Goal: Check status

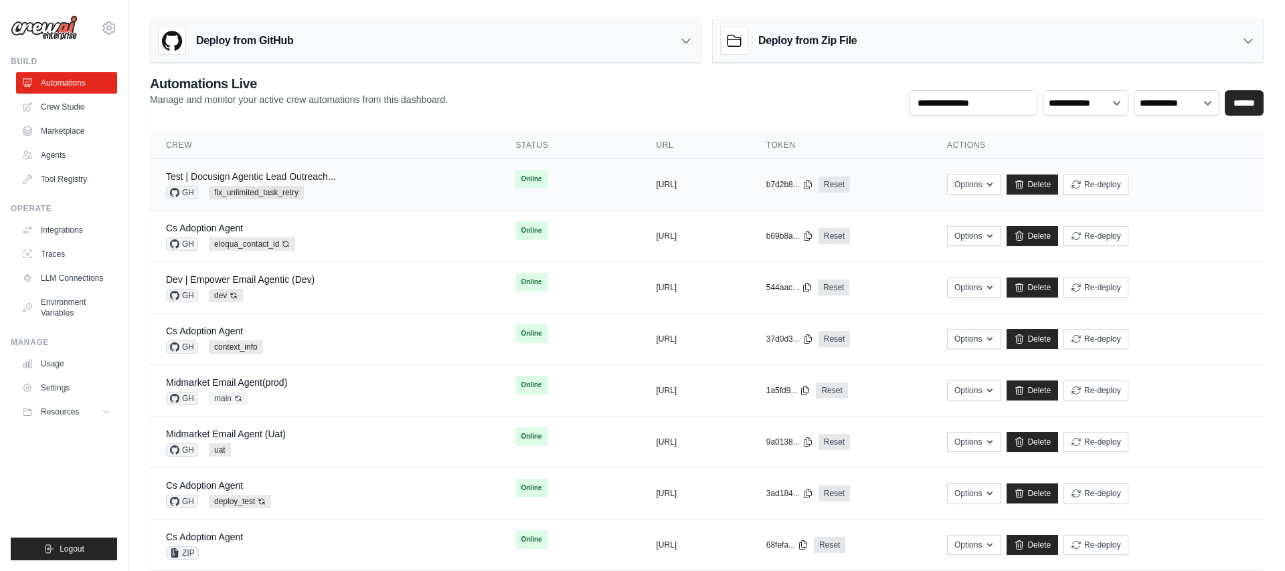
click at [315, 177] on link "Test | Docusign Agentic Lead Outreach..." at bounding box center [250, 176] width 169 height 11
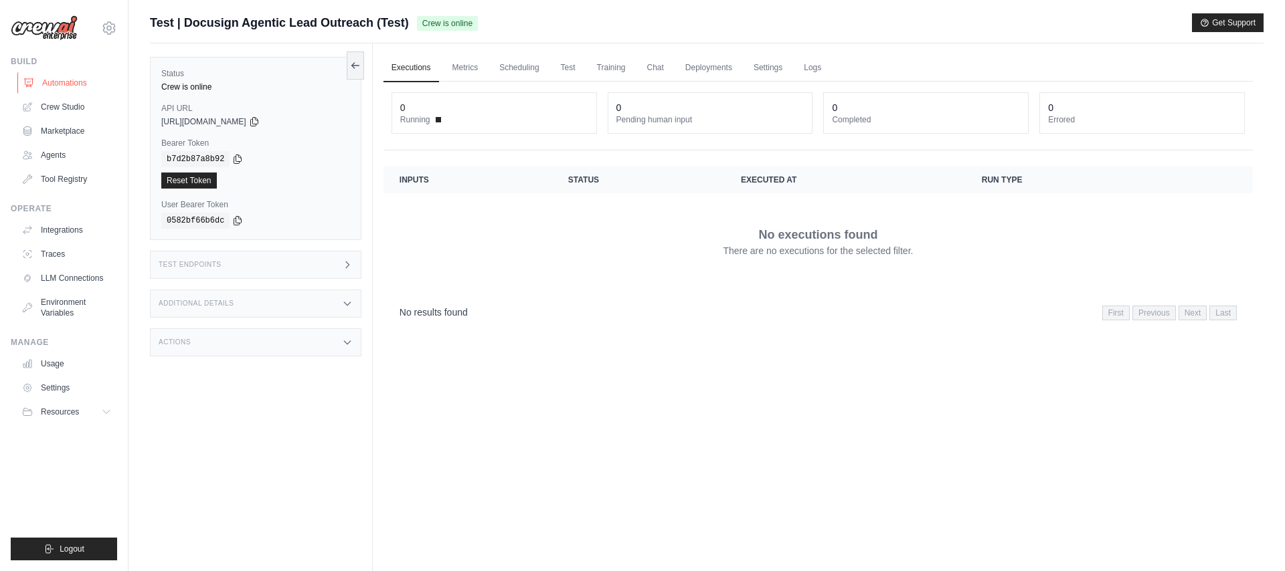
click at [56, 78] on link "Automations" at bounding box center [67, 82] width 101 height 21
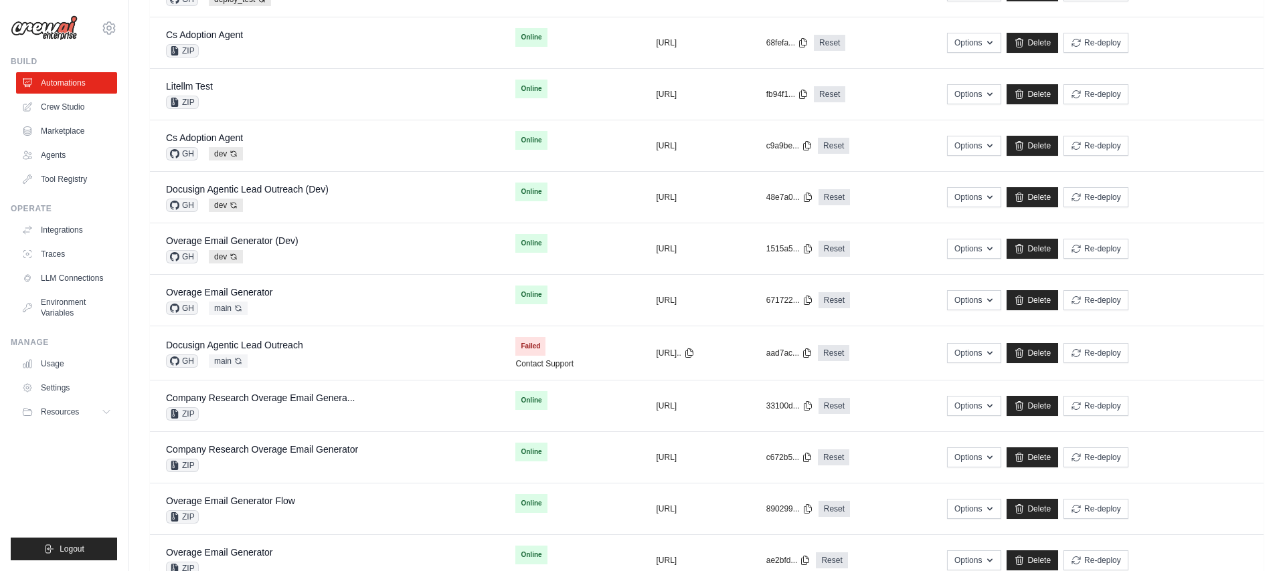
scroll to position [516, 0]
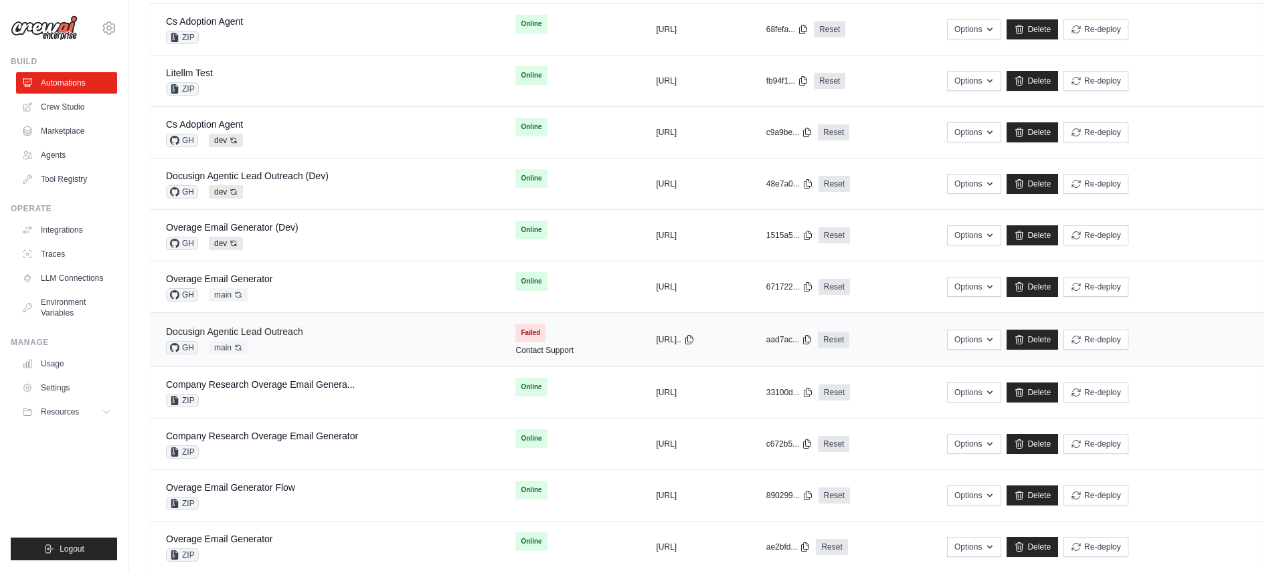
click at [280, 333] on link "Docusign Agentic Lead Outreach" at bounding box center [234, 332] width 137 height 11
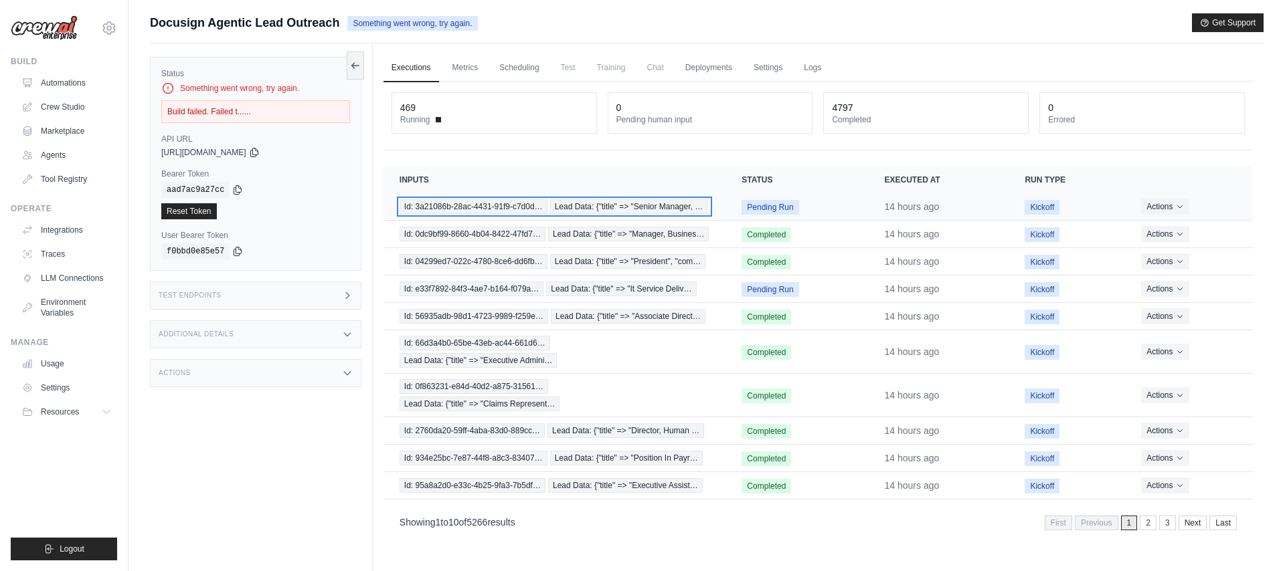
click at [489, 202] on span "Id: 3a21086b-28ac-4431-91f9-c7d0d…" at bounding box center [474, 206] width 148 height 15
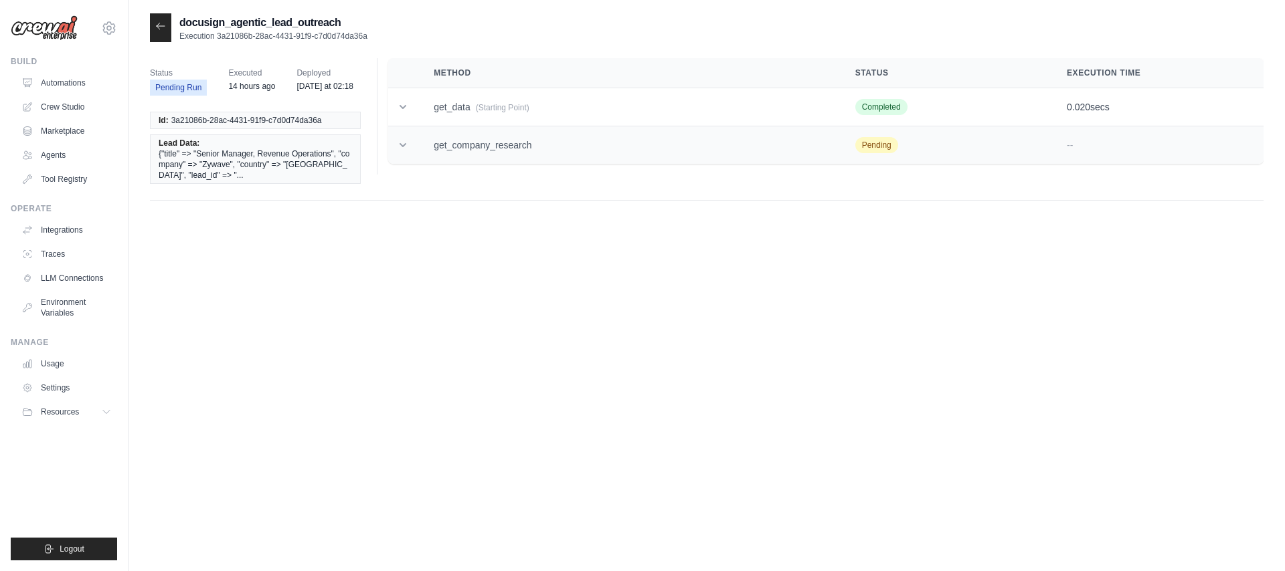
click at [397, 144] on icon at bounding box center [402, 145] width 13 height 13
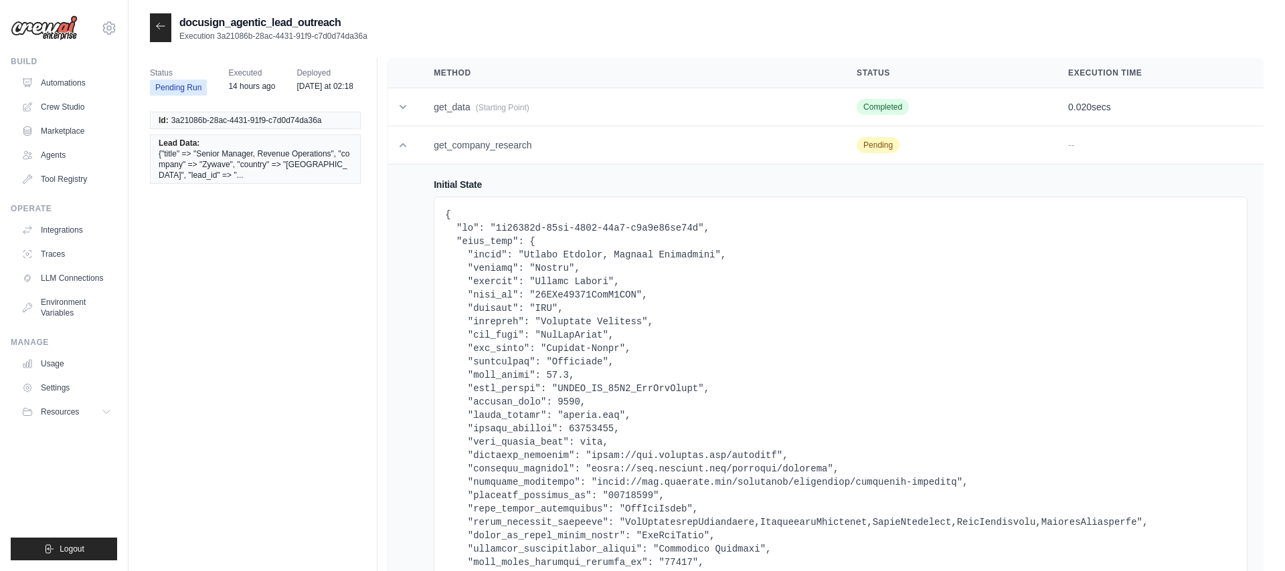
click at [163, 29] on icon at bounding box center [160, 26] width 11 height 11
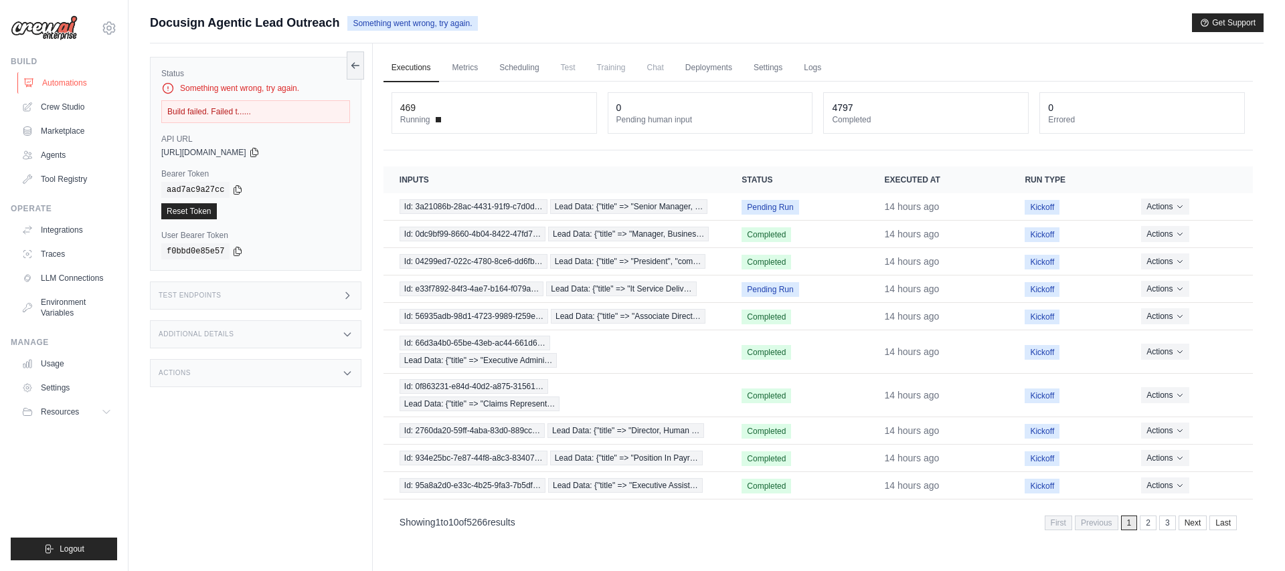
click at [72, 82] on link "Automations" at bounding box center [67, 82] width 101 height 21
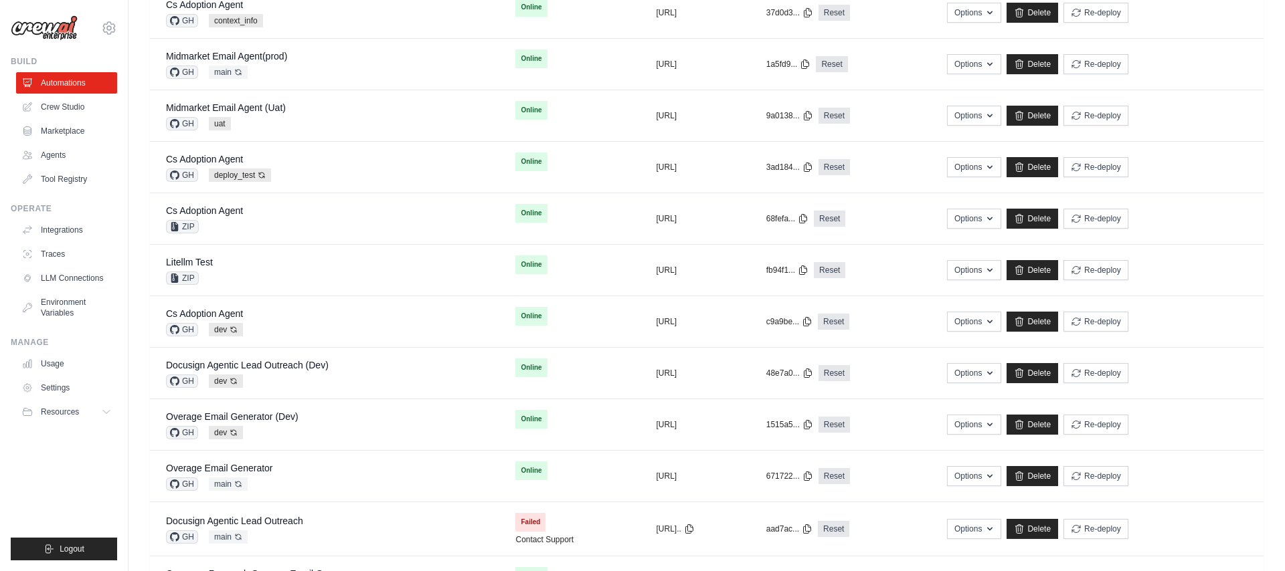
scroll to position [345, 0]
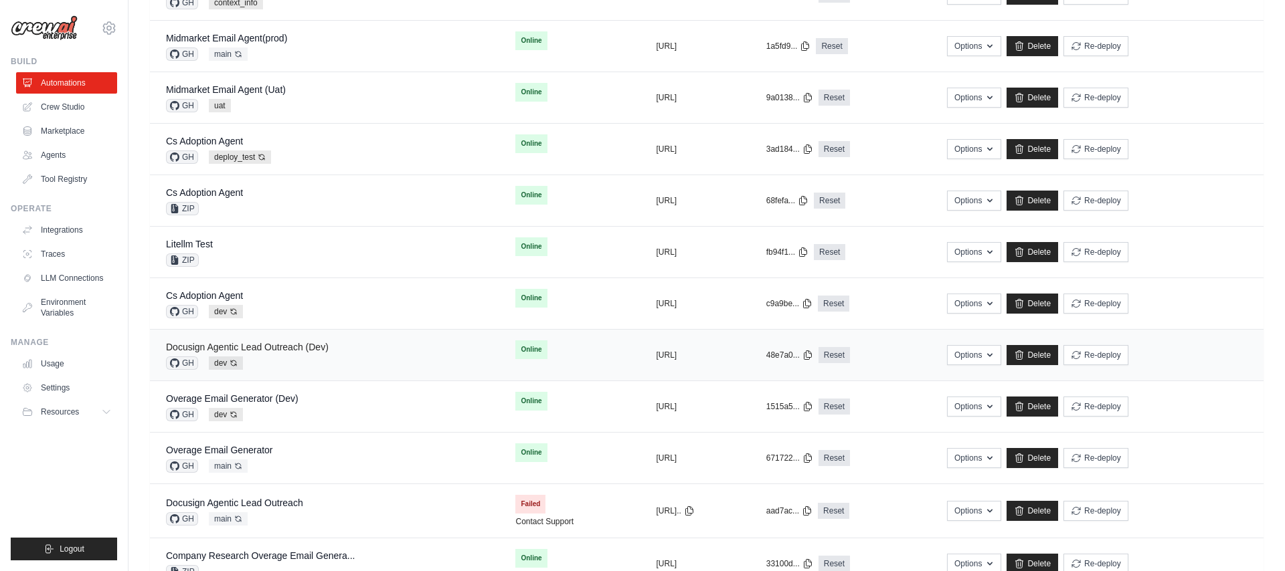
click at [299, 348] on link "Docusign Agentic Lead Outreach (Dev)" at bounding box center [247, 347] width 163 height 11
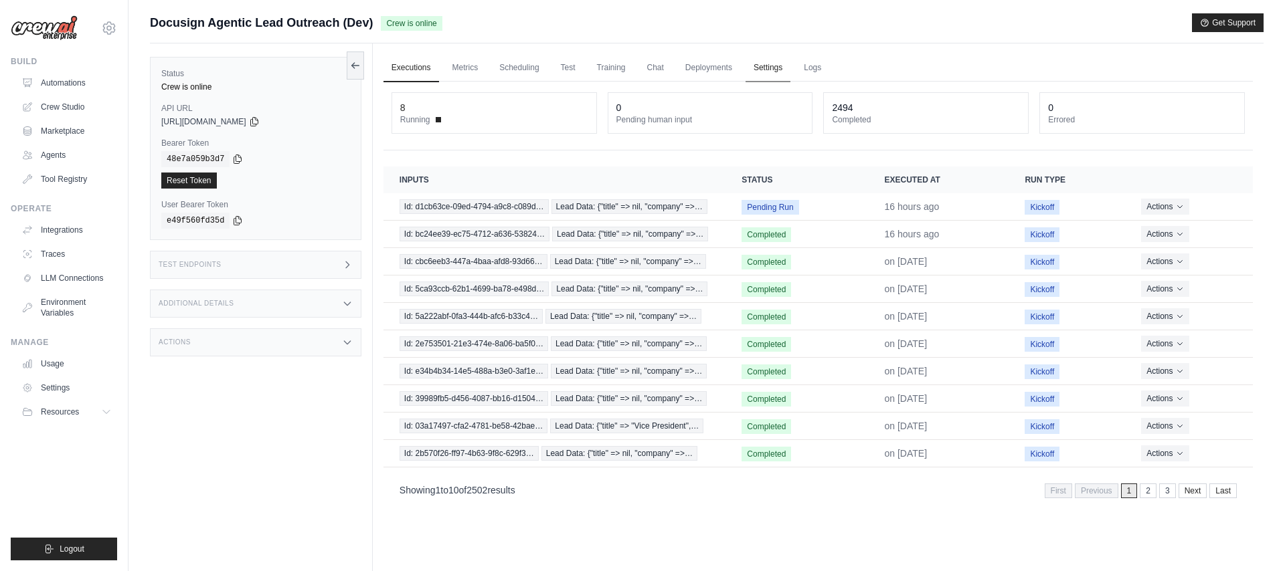
click at [764, 66] on link "Settings" at bounding box center [767, 68] width 45 height 28
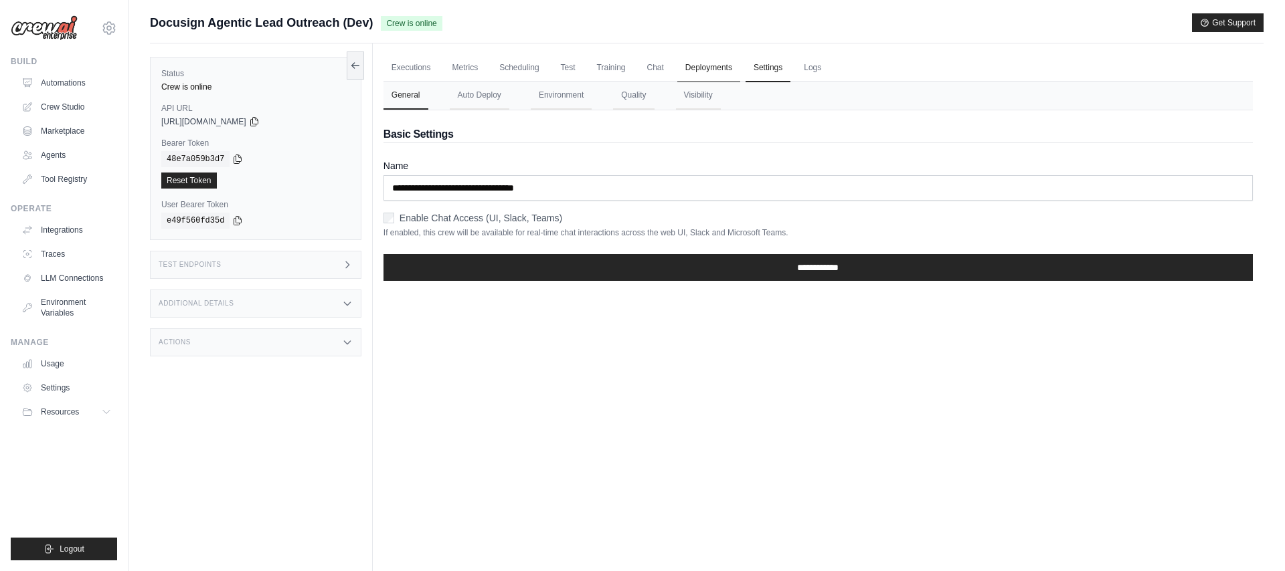
click at [714, 66] on link "Deployments" at bounding box center [708, 68] width 63 height 28
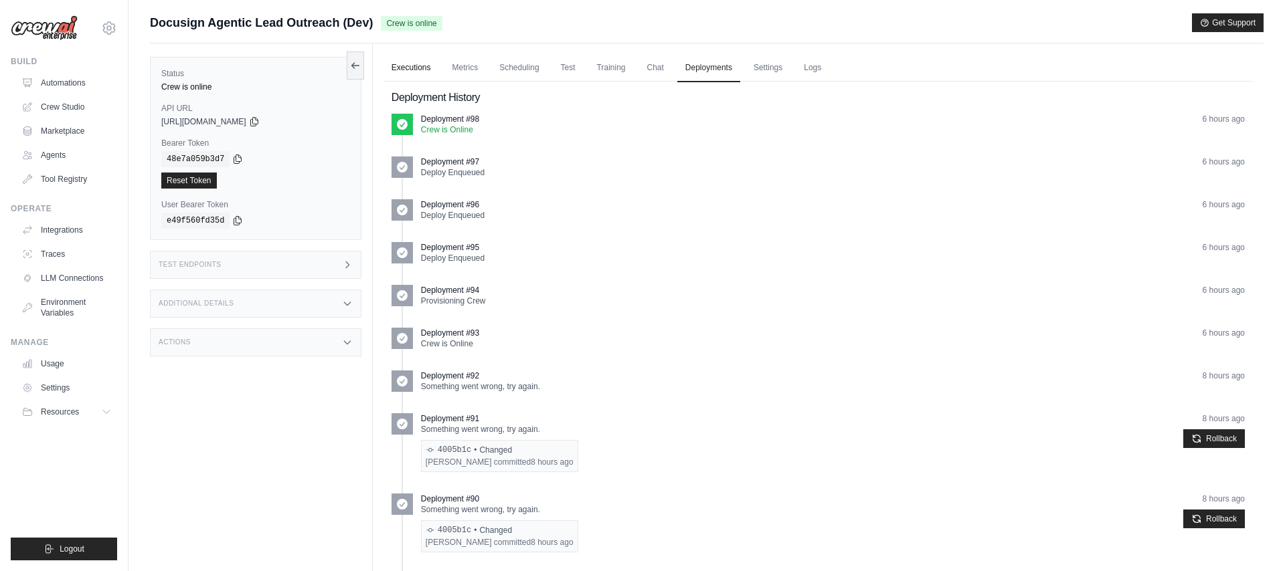
click at [410, 64] on link "Executions" at bounding box center [411, 68] width 56 height 28
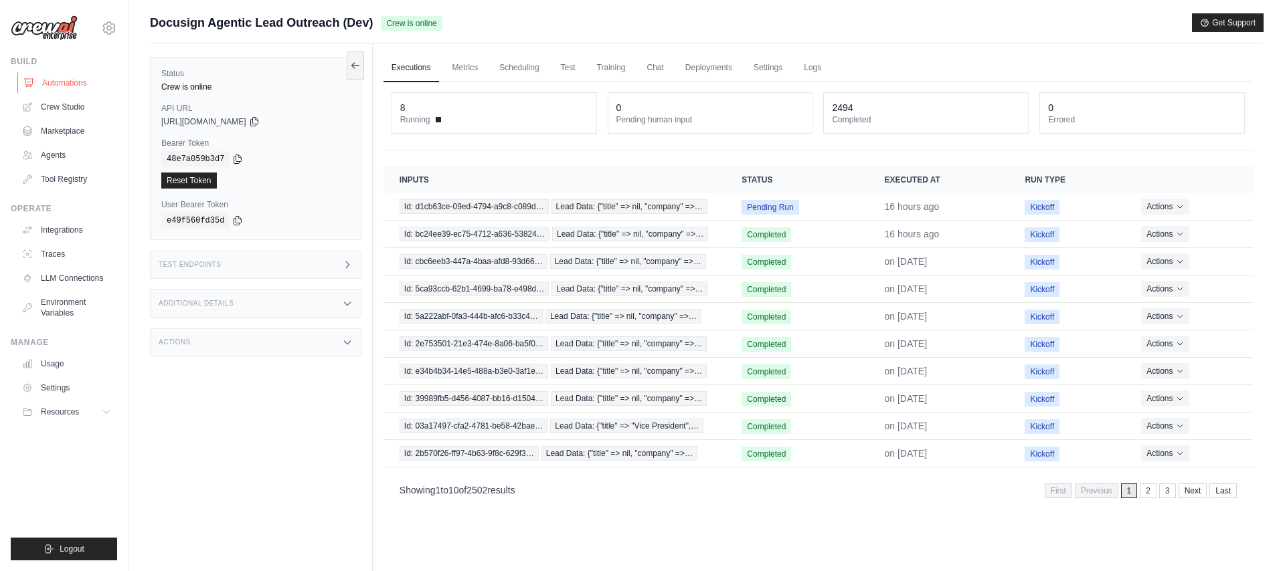
click at [67, 80] on link "Automations" at bounding box center [67, 82] width 101 height 21
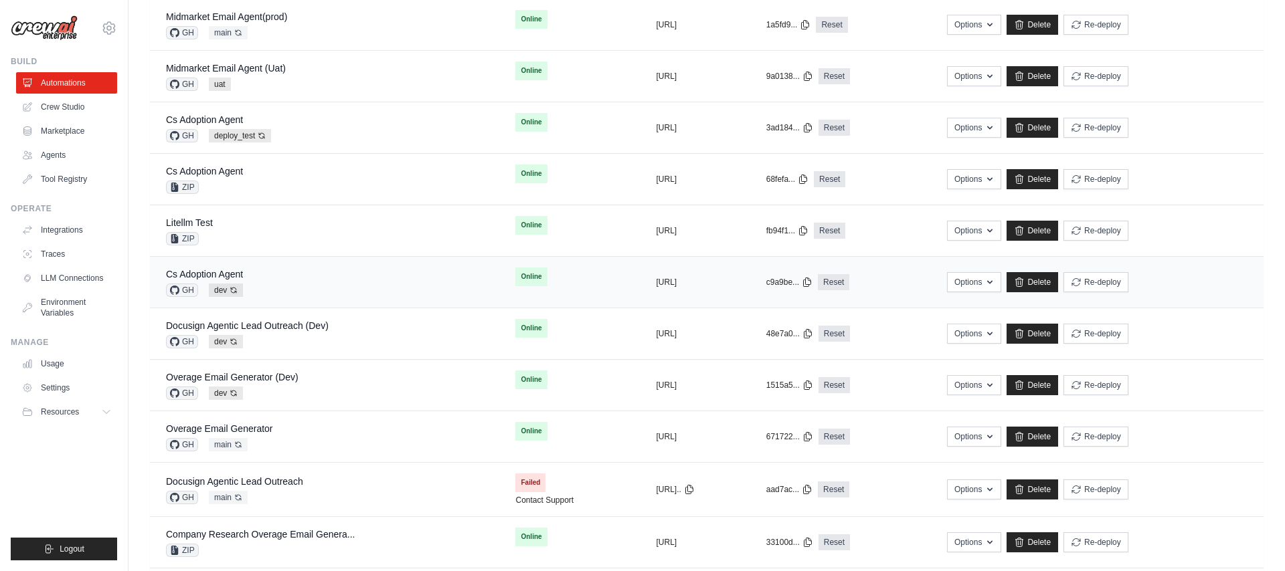
scroll to position [369, 0]
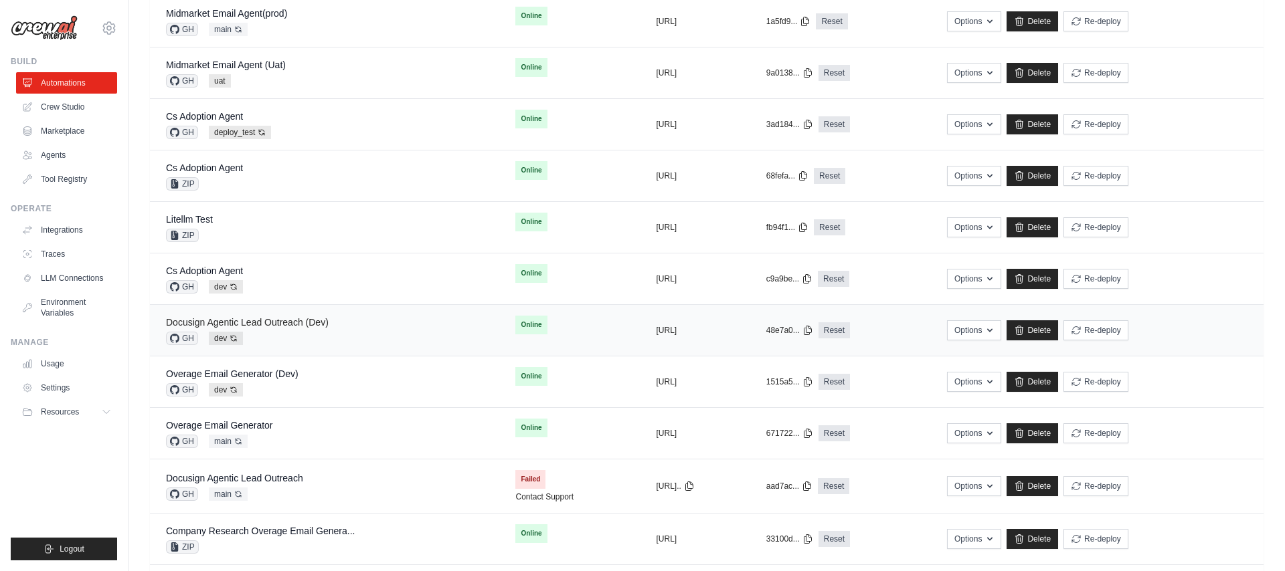
click at [309, 325] on link "Docusign Agentic Lead Outreach (Dev)" at bounding box center [247, 322] width 163 height 11
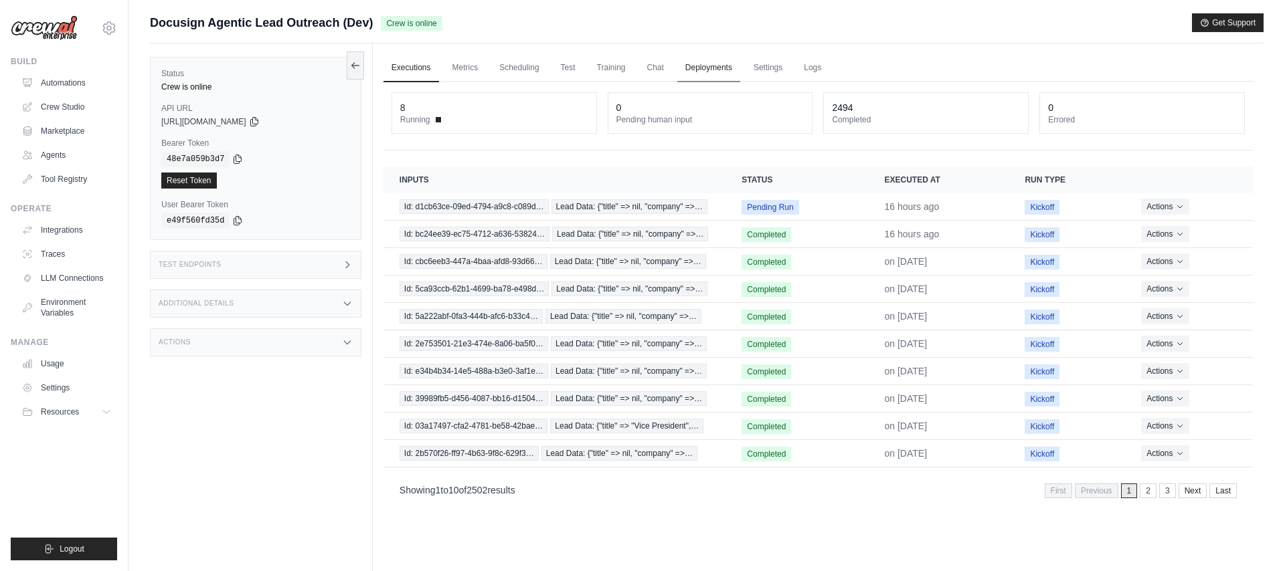
click at [701, 66] on link "Deployments" at bounding box center [708, 68] width 63 height 28
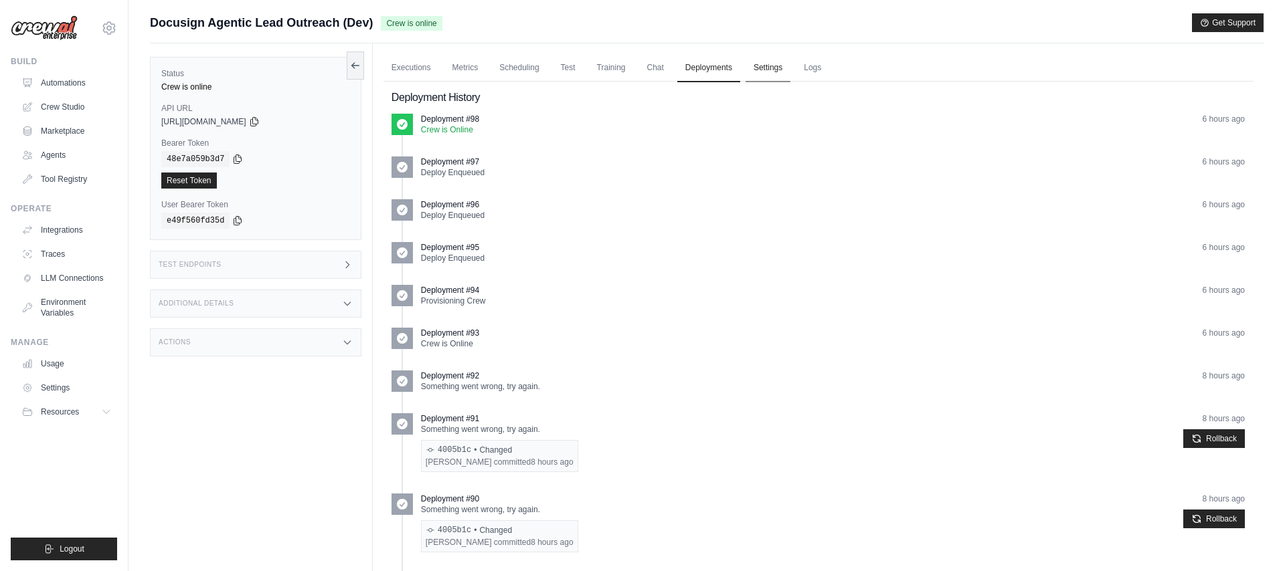
click at [778, 65] on link "Settings" at bounding box center [767, 68] width 45 height 28
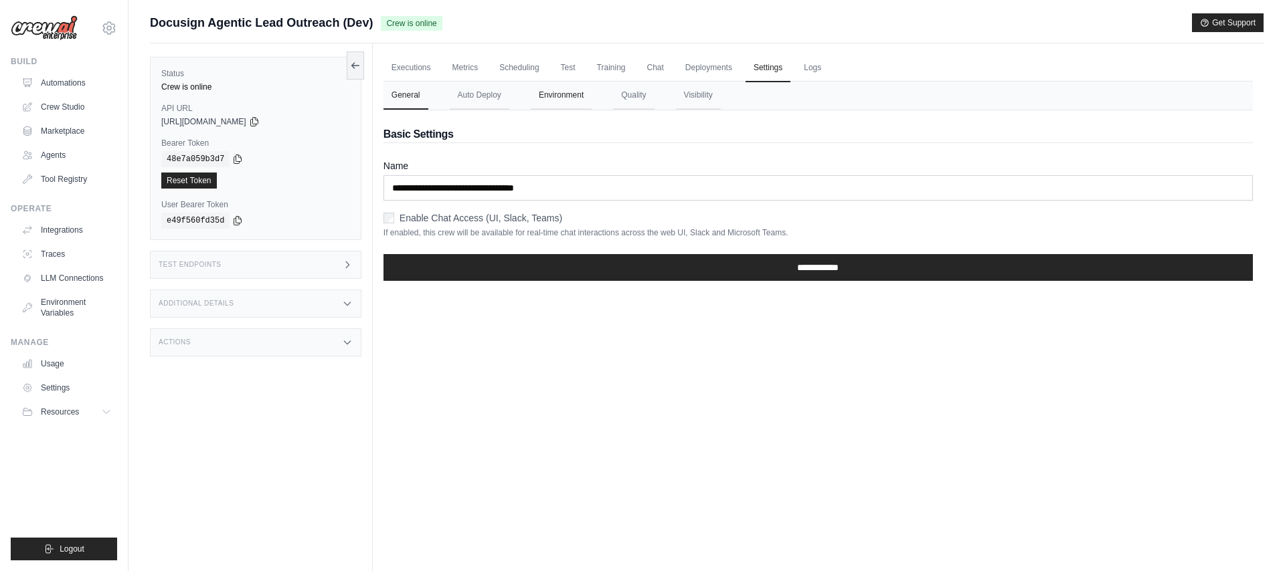
click at [565, 100] on button "Environment" at bounding box center [561, 96] width 61 height 28
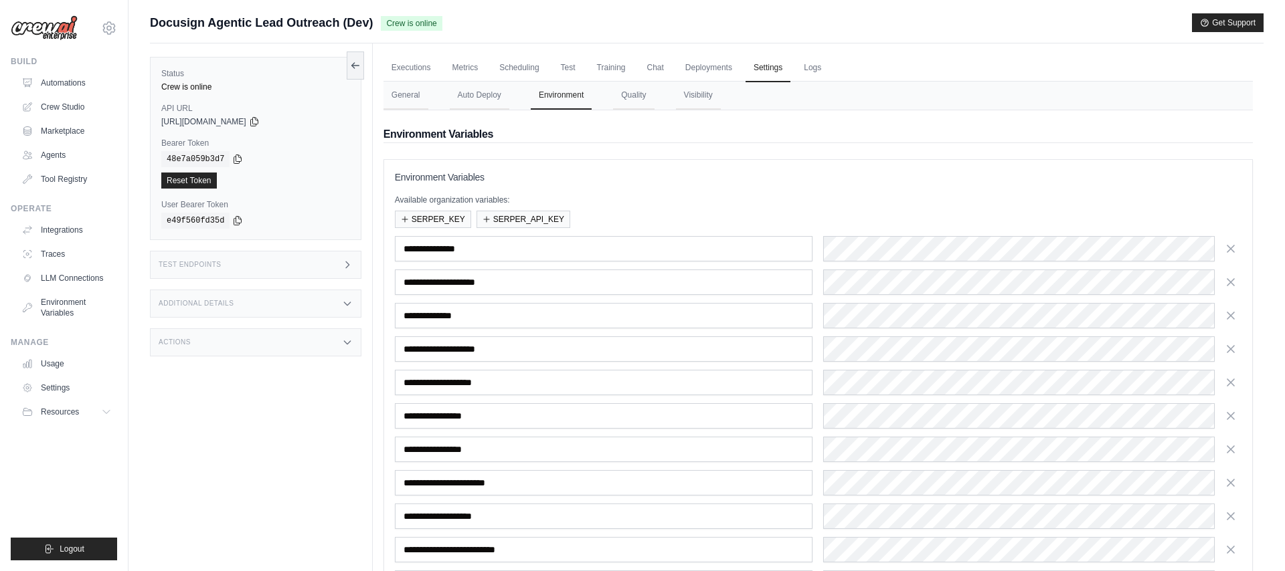
drag, startPoint x: 152, startPoint y: 22, endPoint x: 373, endPoint y: 23, distance: 221.5
click at [373, 23] on div "Docusign Agentic Lead Outreach (Dev) Crew is online" at bounding box center [296, 22] width 292 height 19
copy span "Docusign Agentic Lead Outreach (Dev)"
click at [54, 78] on link "Automations" at bounding box center [67, 82] width 101 height 21
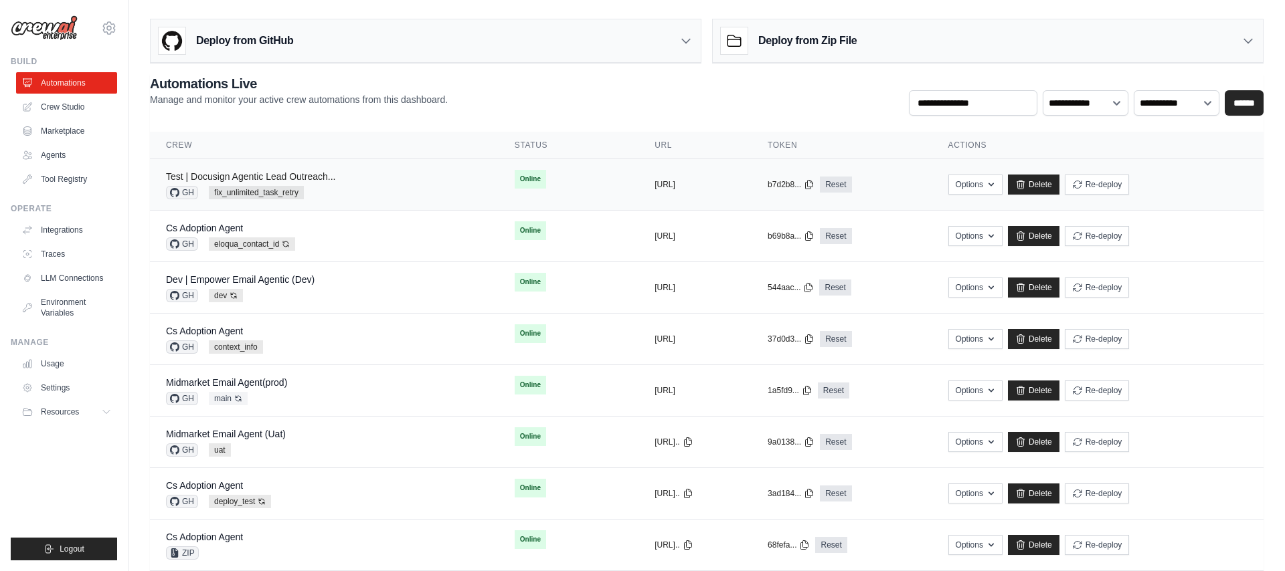
click at [266, 177] on link "Test | Docusign Agentic Lead Outreach..." at bounding box center [250, 176] width 169 height 11
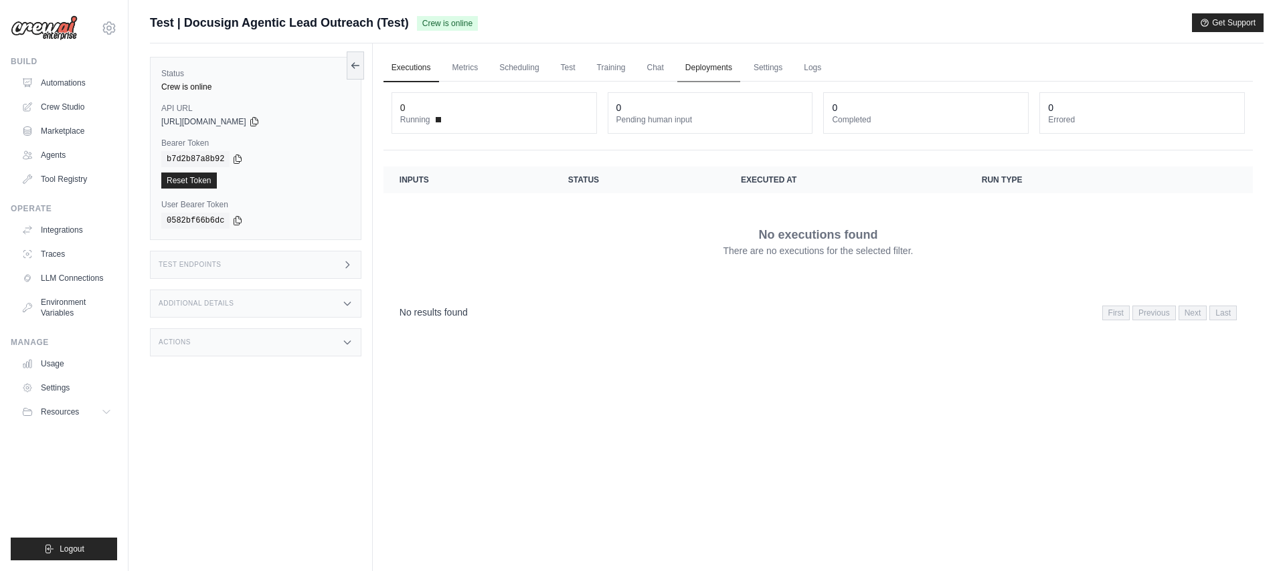
click at [718, 67] on link "Deployments" at bounding box center [708, 68] width 63 height 28
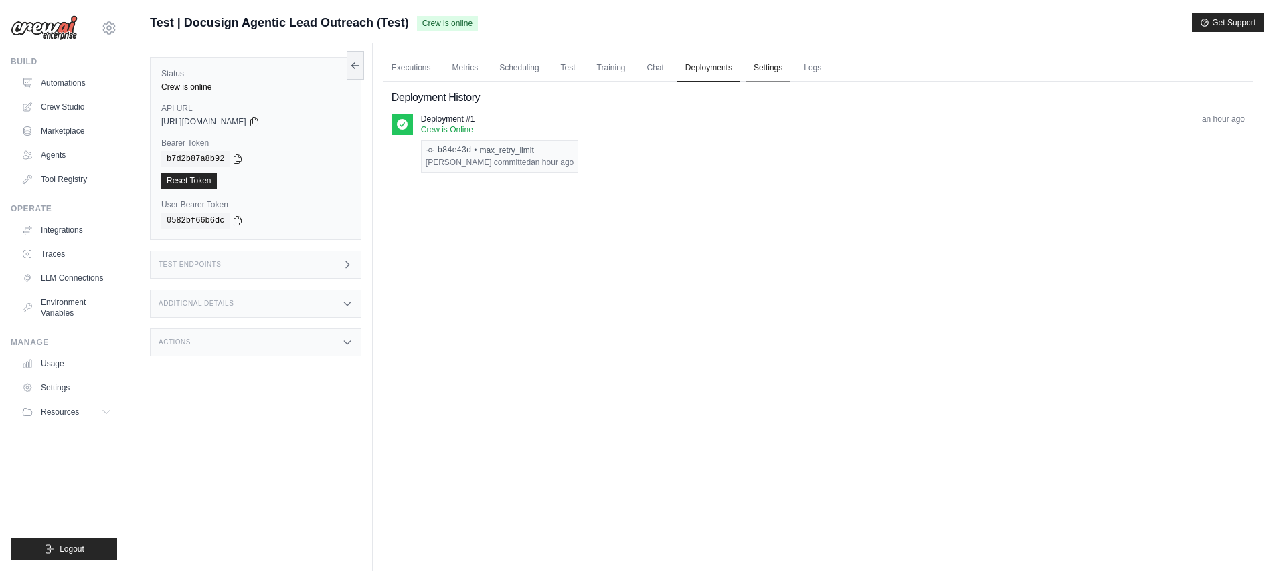
click at [770, 67] on link "Settings" at bounding box center [767, 68] width 45 height 28
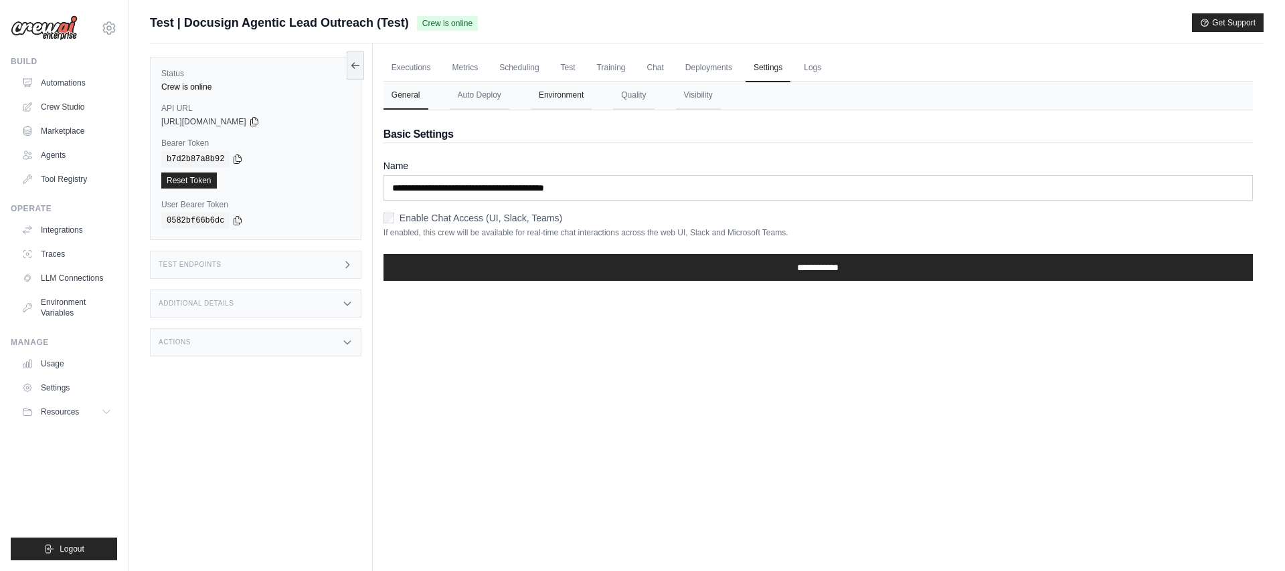
click at [562, 96] on button "Environment" at bounding box center [561, 96] width 61 height 28
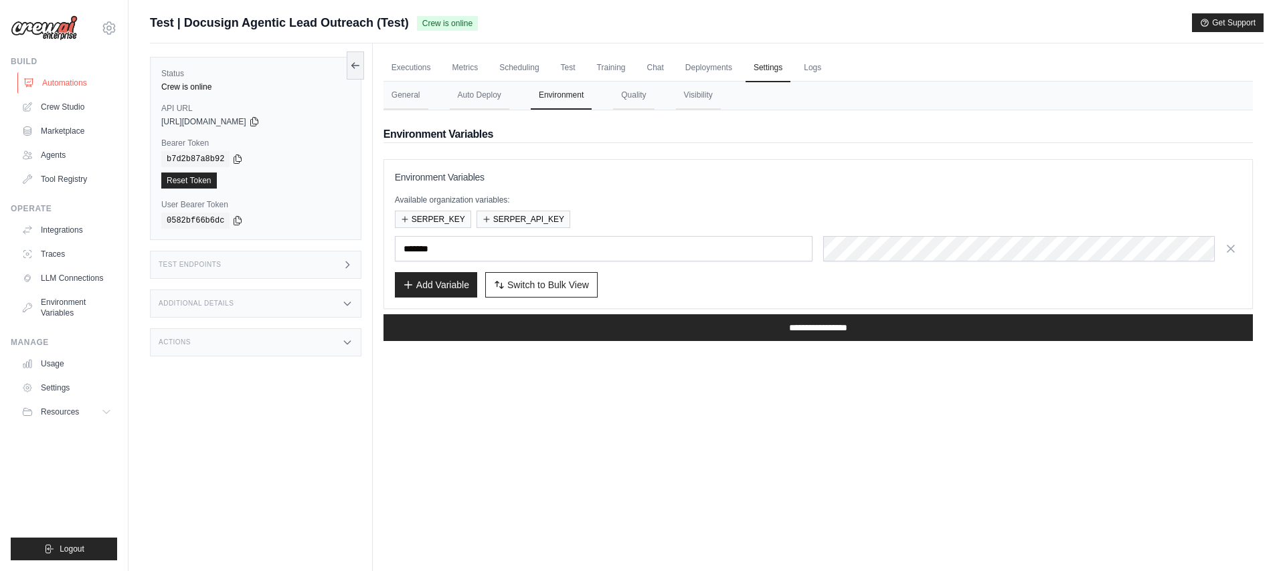
click at [67, 82] on link "Automations" at bounding box center [67, 82] width 101 height 21
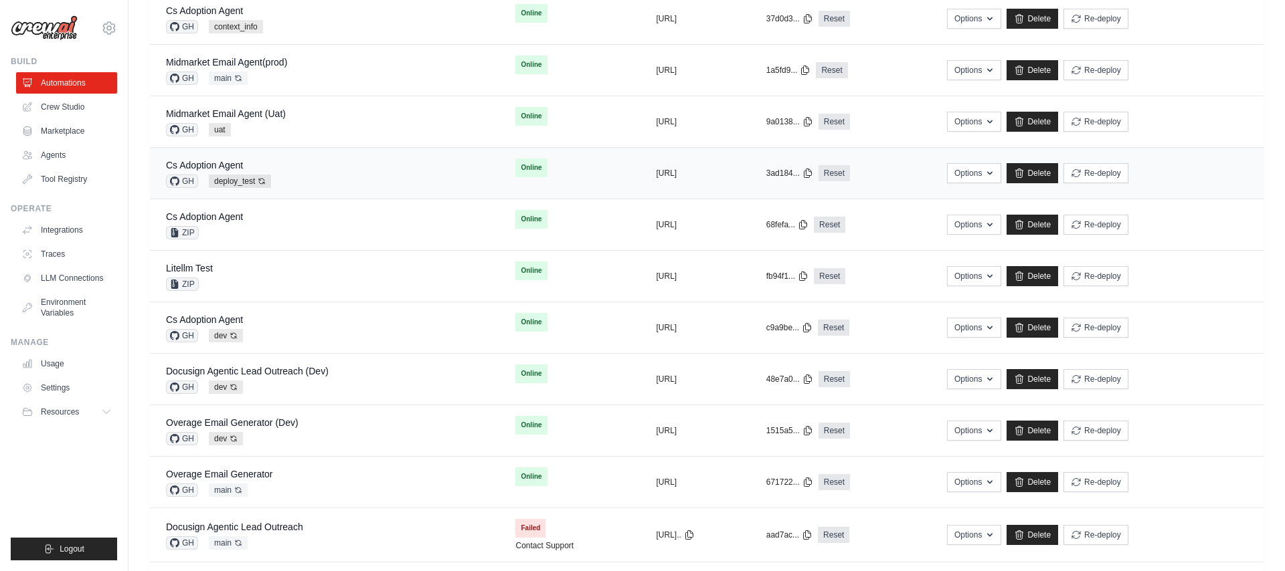
scroll to position [323, 0]
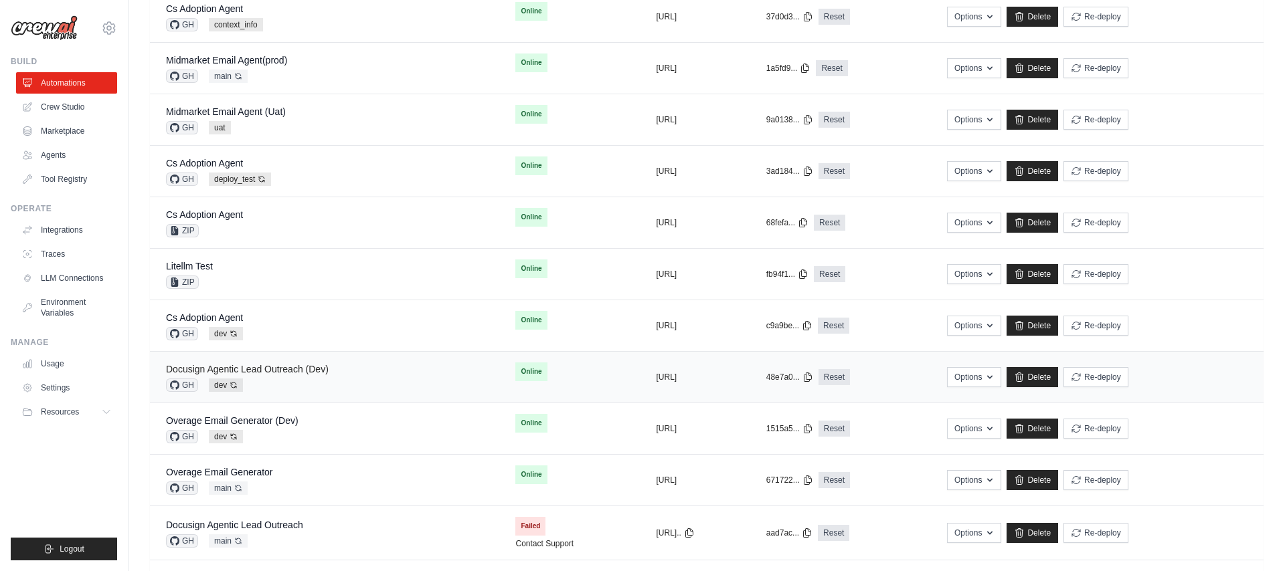
click at [311, 366] on link "Docusign Agentic Lead Outreach (Dev)" at bounding box center [247, 369] width 163 height 11
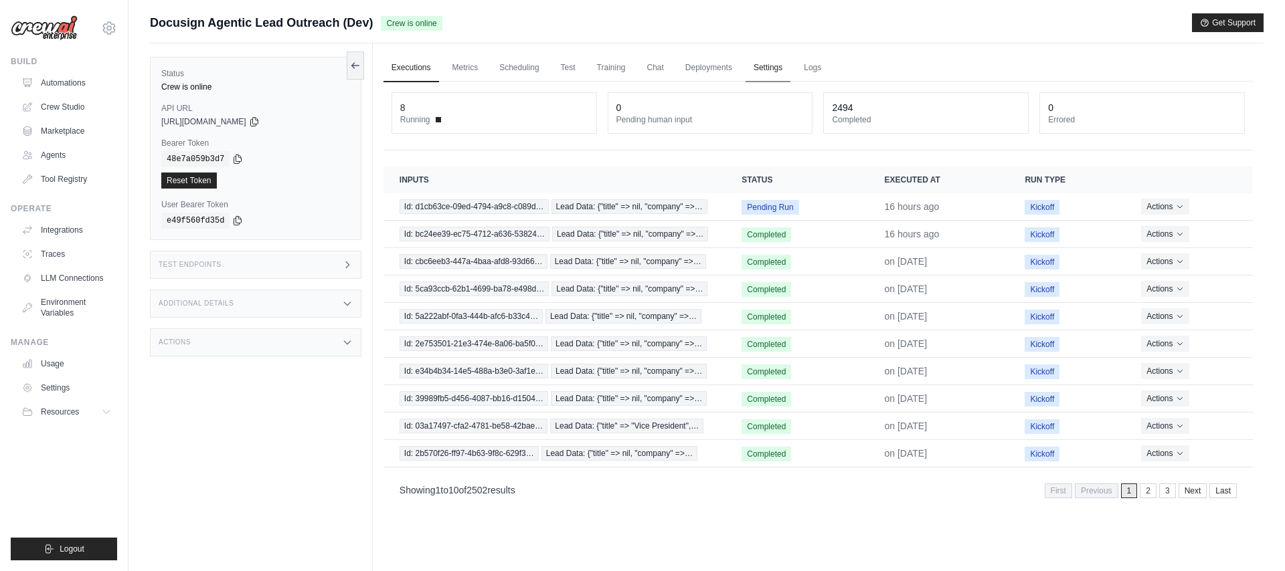
click at [763, 71] on link "Settings" at bounding box center [767, 68] width 45 height 28
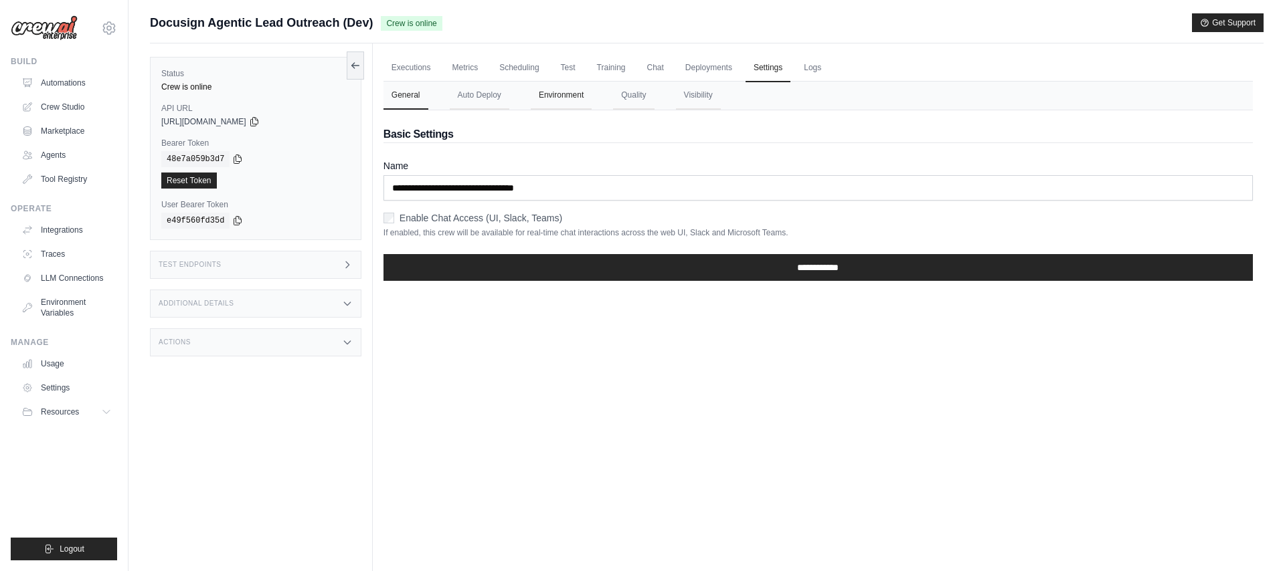
click at [559, 98] on button "Environment" at bounding box center [561, 96] width 61 height 28
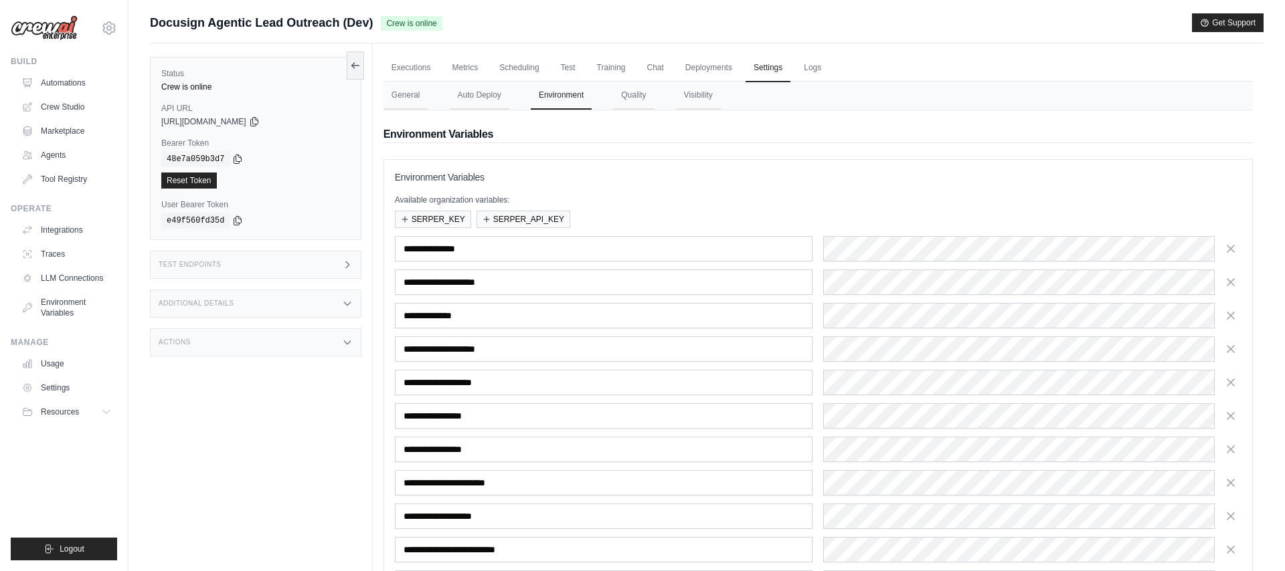
scroll to position [273, 0]
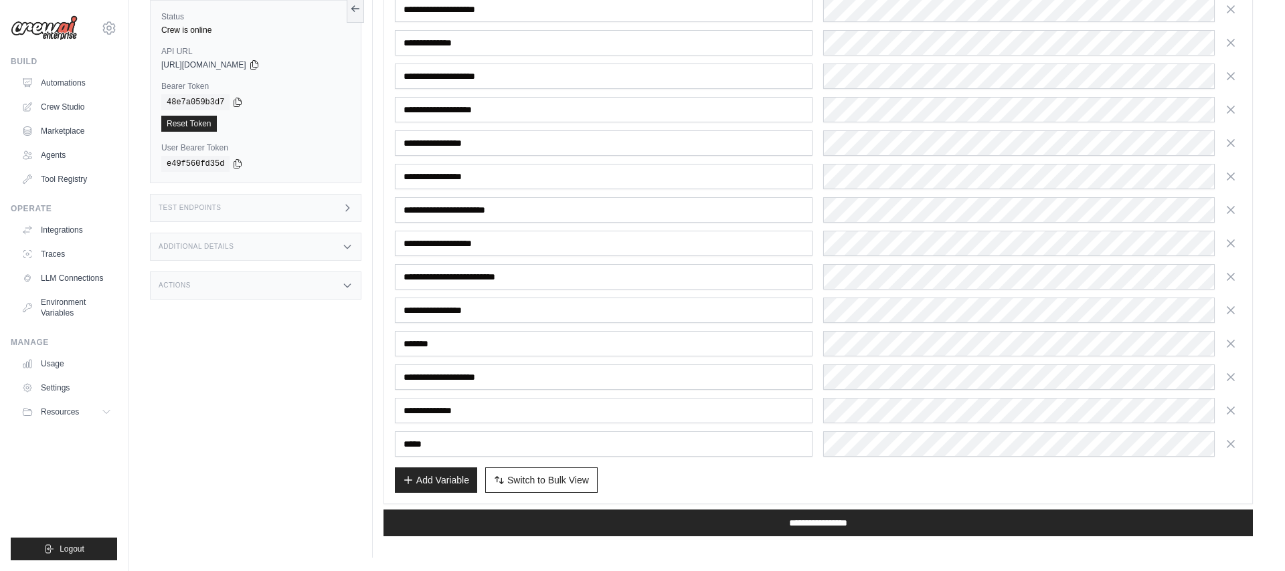
click at [721, 480] on div "Add Variable Switch to Bulk View Switch to Table View" at bounding box center [818, 480] width 847 height 25
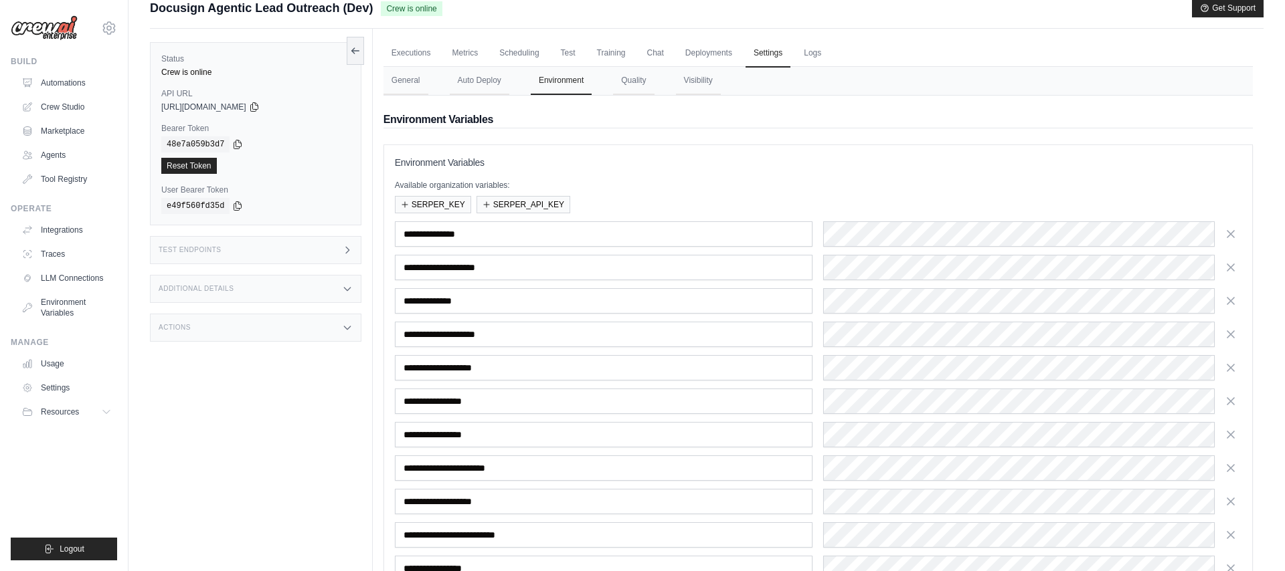
scroll to position [0, 0]
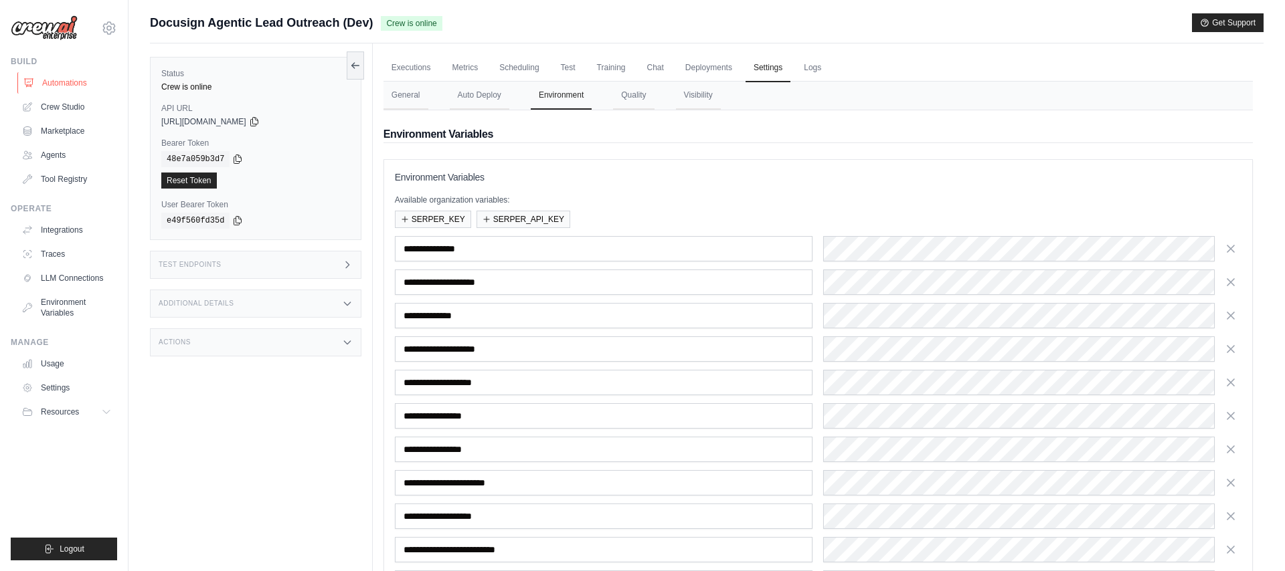
click at [62, 84] on link "Automations" at bounding box center [67, 82] width 101 height 21
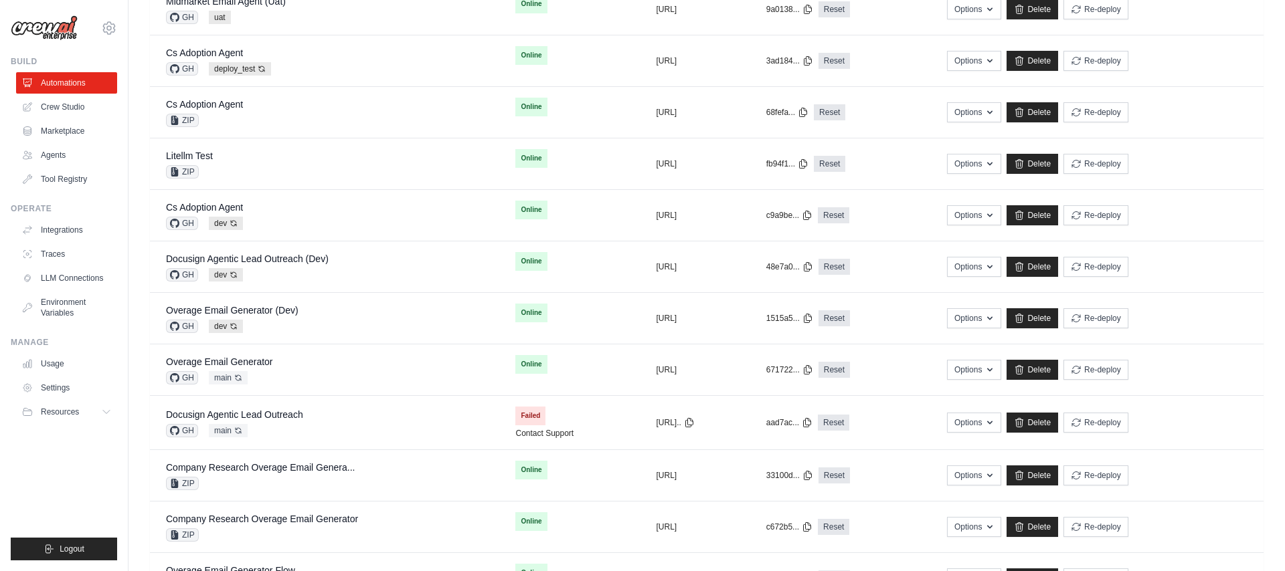
scroll to position [464, 0]
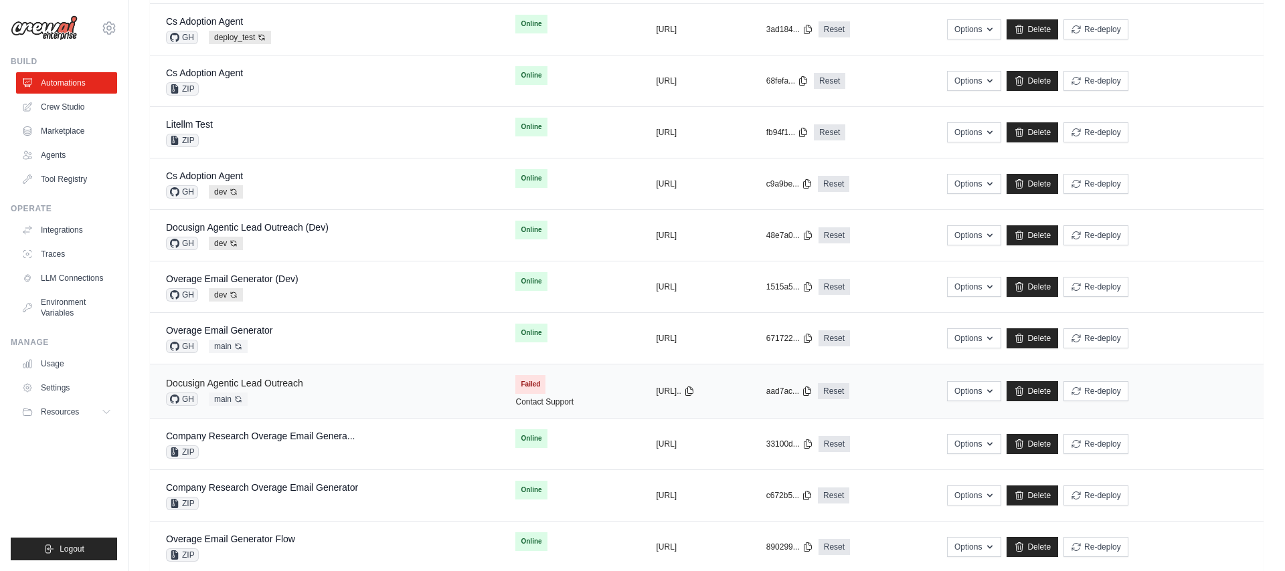
click at [287, 385] on link "Docusign Agentic Lead Outreach" at bounding box center [234, 383] width 137 height 11
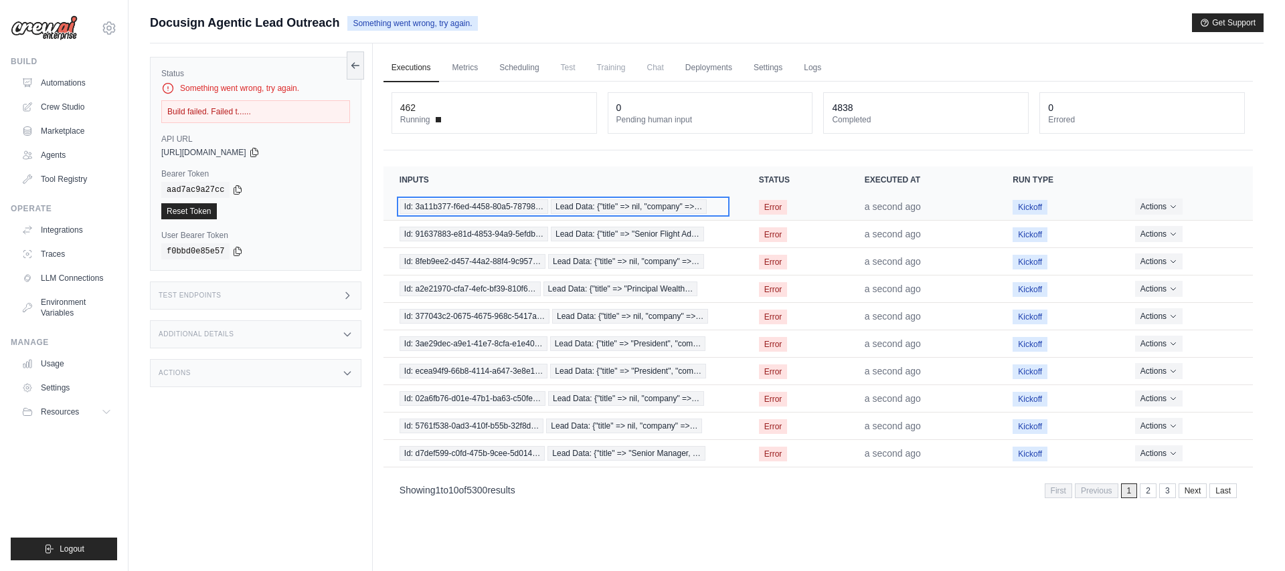
click at [511, 205] on span "Id: 3a11b377-f6ed-4458-80a5-78798…" at bounding box center [474, 206] width 149 height 15
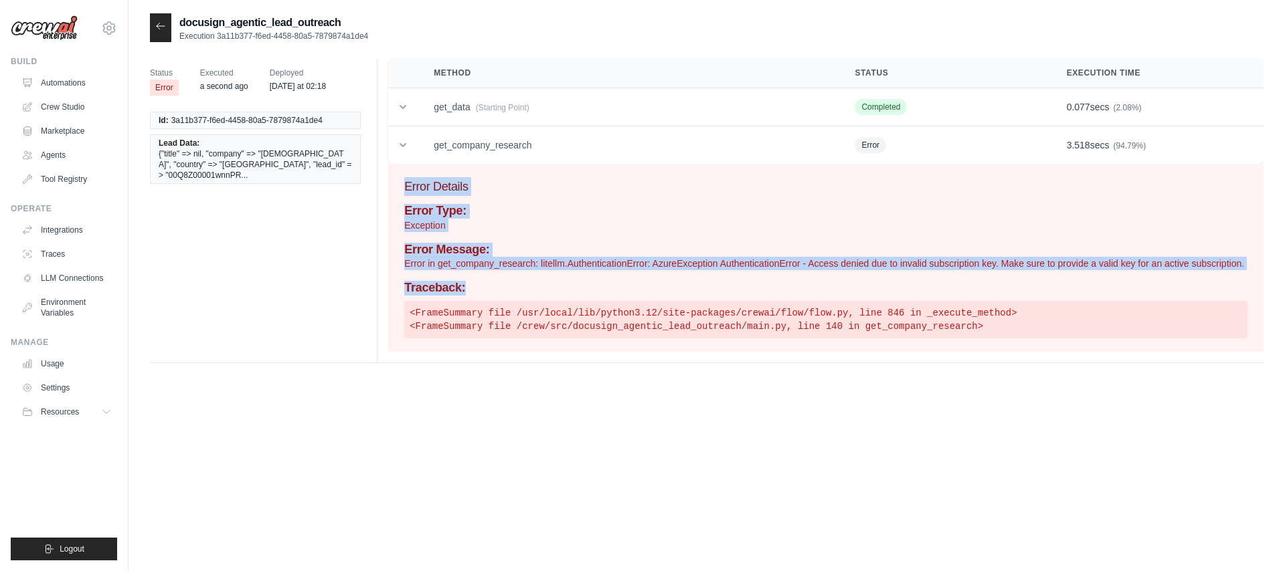
drag, startPoint x: 404, startPoint y: 183, endPoint x: 483, endPoint y: 288, distance: 131.8
click at [483, 288] on div "Error Details Error Type: Exception Error Message: Error in get_company_researc…" at bounding box center [825, 258] width 875 height 188
copy div "Error Details Error Type: Exception Error Message: Error in get_company_researc…"
click at [155, 25] on icon at bounding box center [160, 26] width 11 height 11
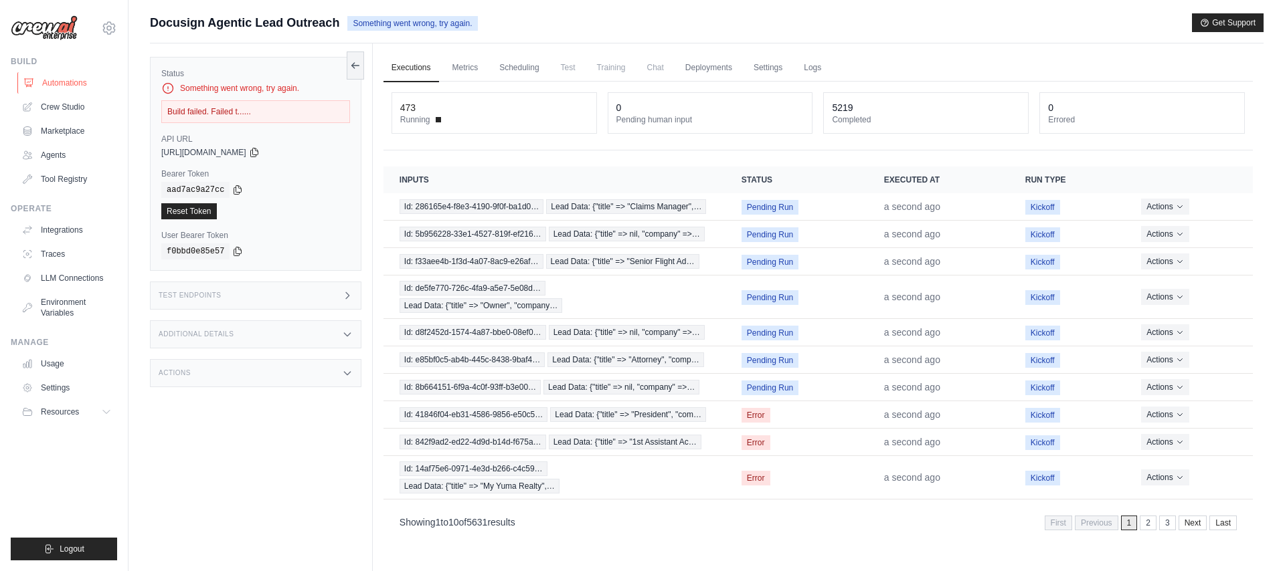
click at [70, 81] on link "Automations" at bounding box center [67, 82] width 101 height 21
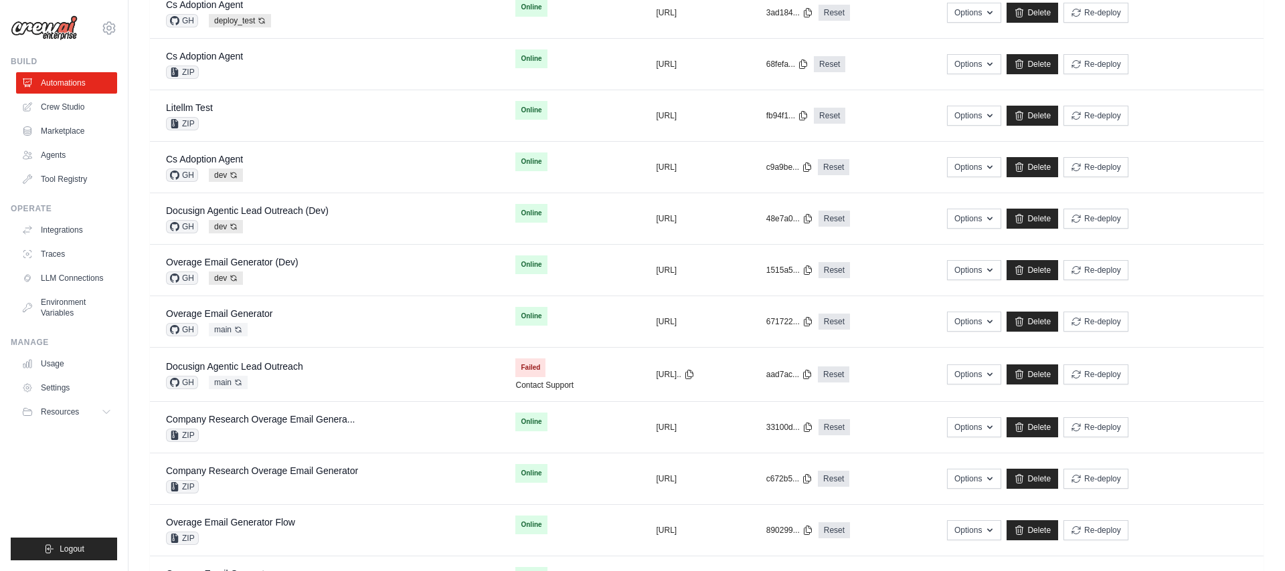
scroll to position [484, 0]
